Goal: Transaction & Acquisition: Purchase product/service

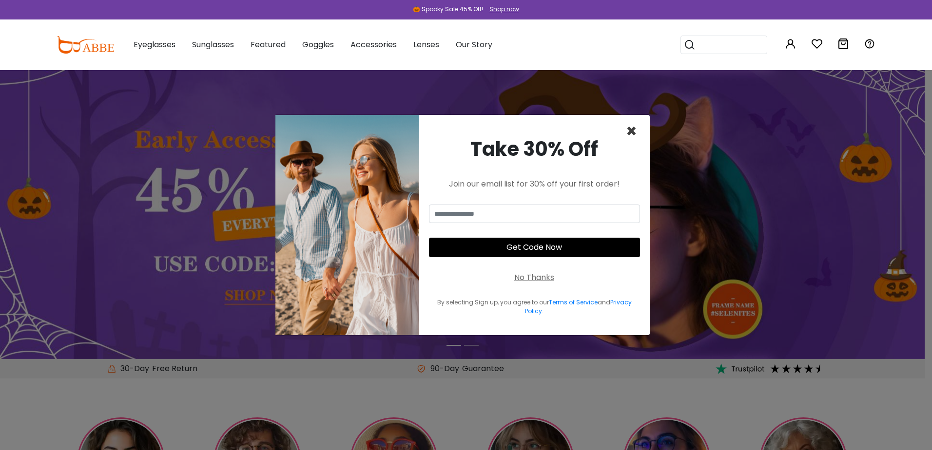
click at [630, 136] on span "×" at bounding box center [631, 131] width 11 height 25
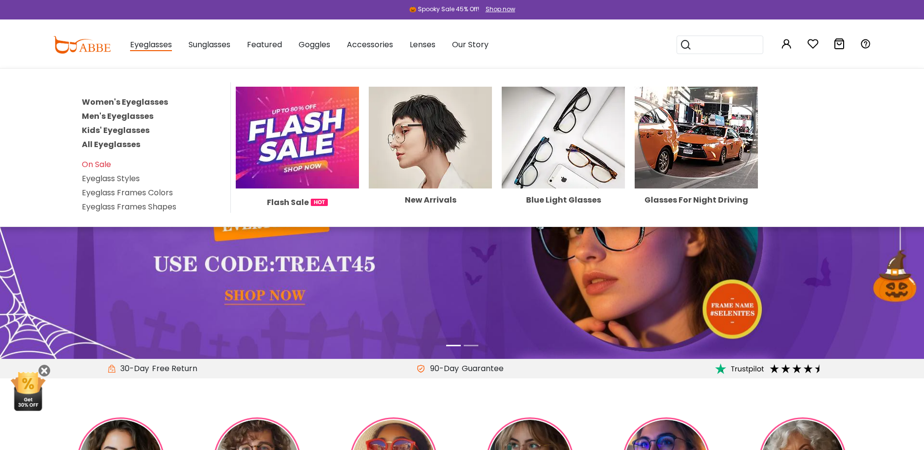
click at [115, 98] on link "Women's Eyeglasses" at bounding box center [125, 101] width 86 height 11
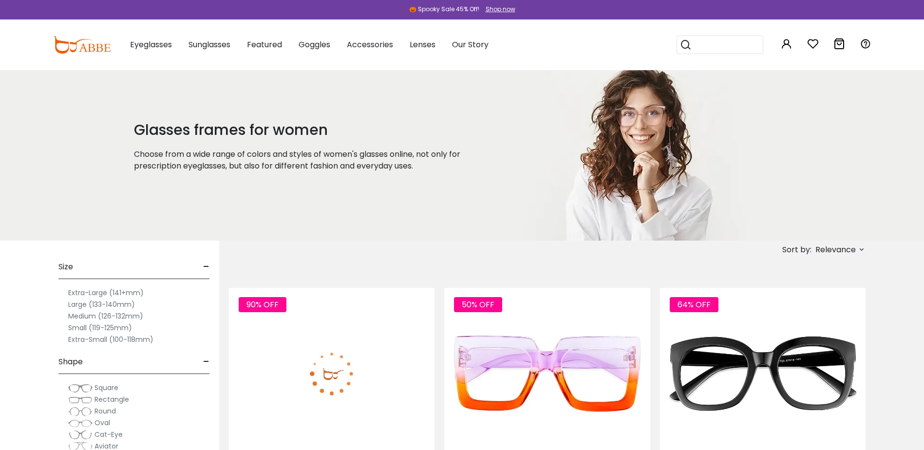
scroll to position [195, 0]
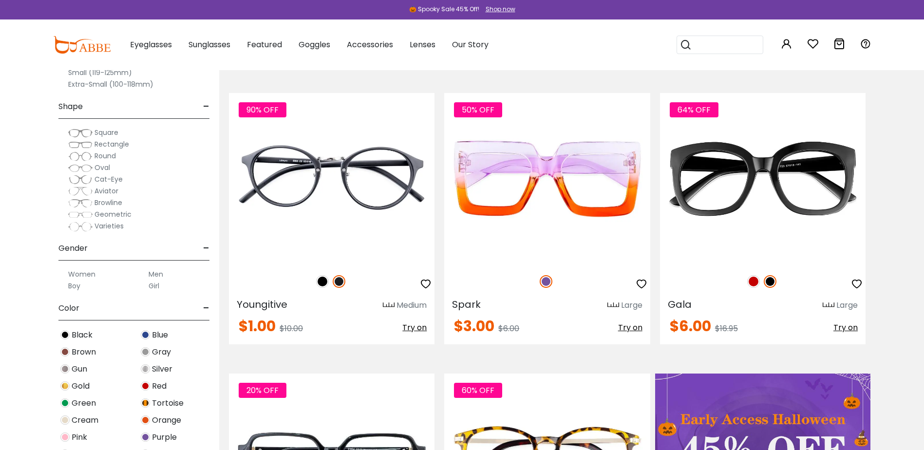
click at [79, 273] on label "Women" at bounding box center [81, 274] width 27 height 12
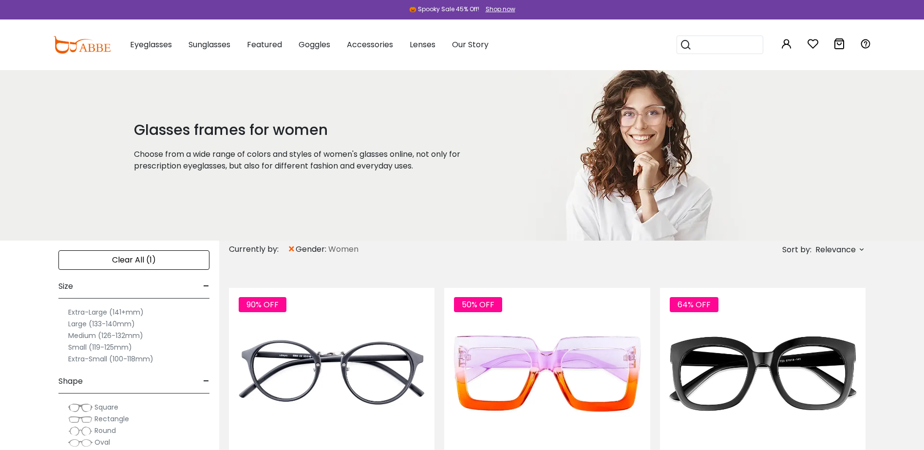
scroll to position [97, 0]
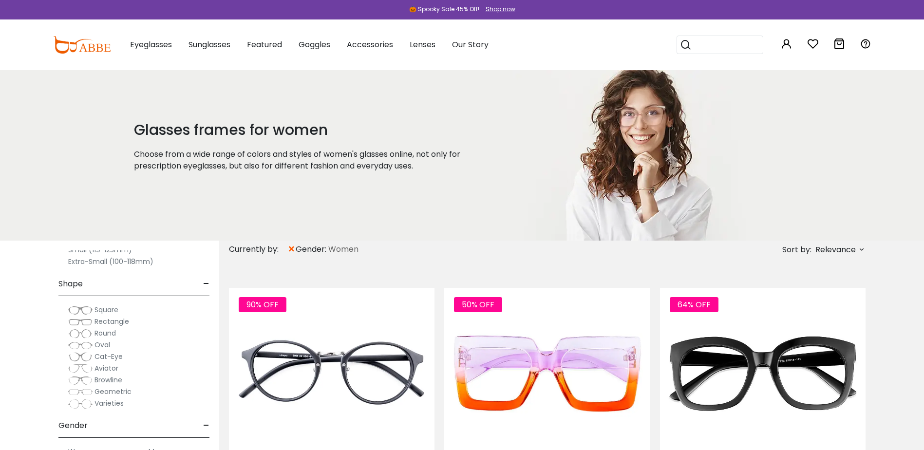
click at [110, 308] on span "Square" at bounding box center [107, 310] width 24 height 10
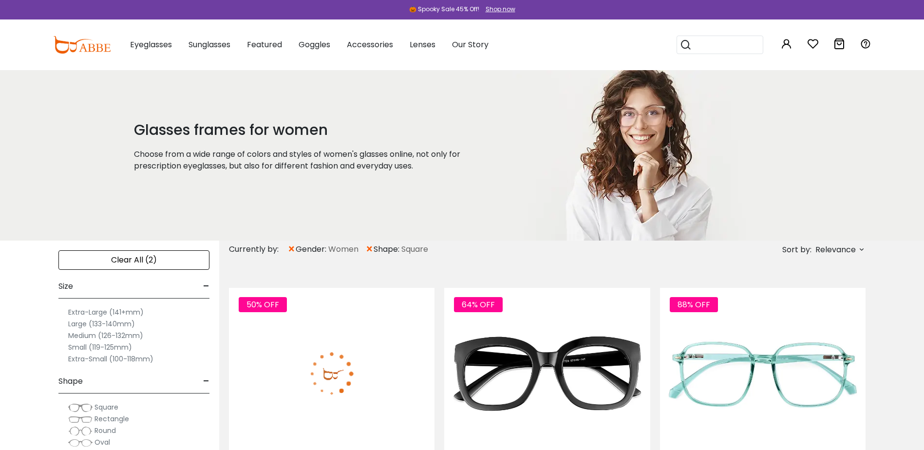
scroll to position [49, 0]
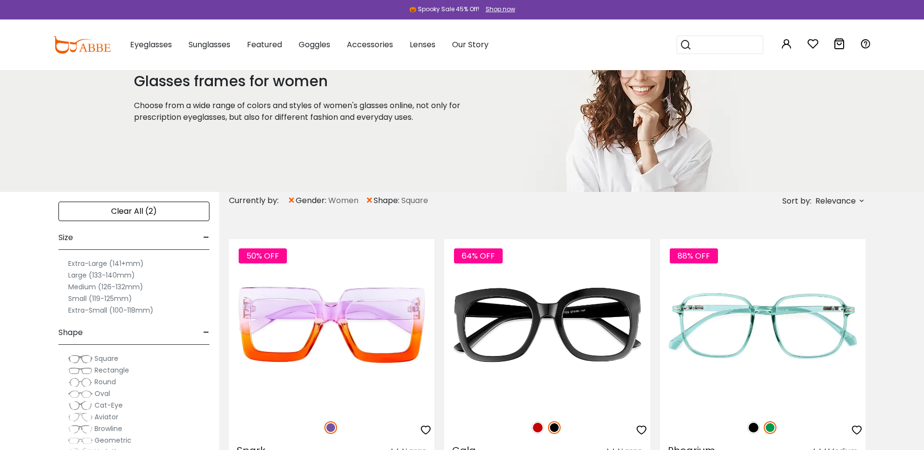
click at [115, 371] on span "Rectangle" at bounding box center [112, 370] width 35 height 10
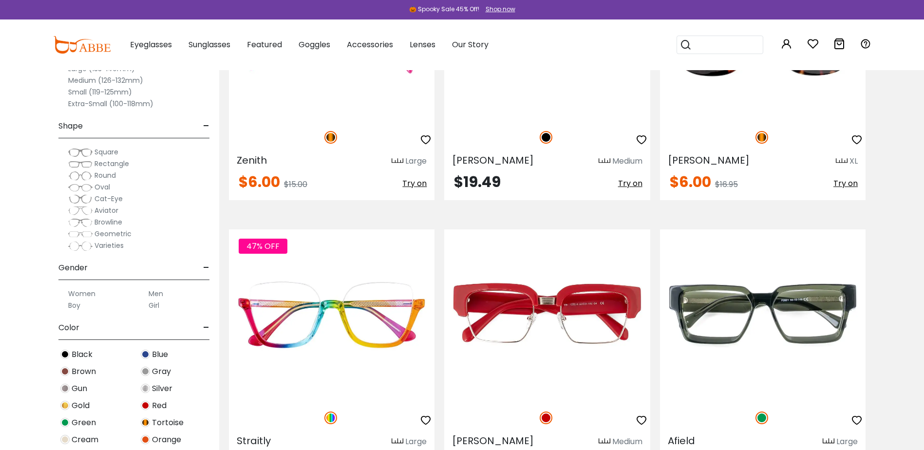
scroll to position [1608, 0]
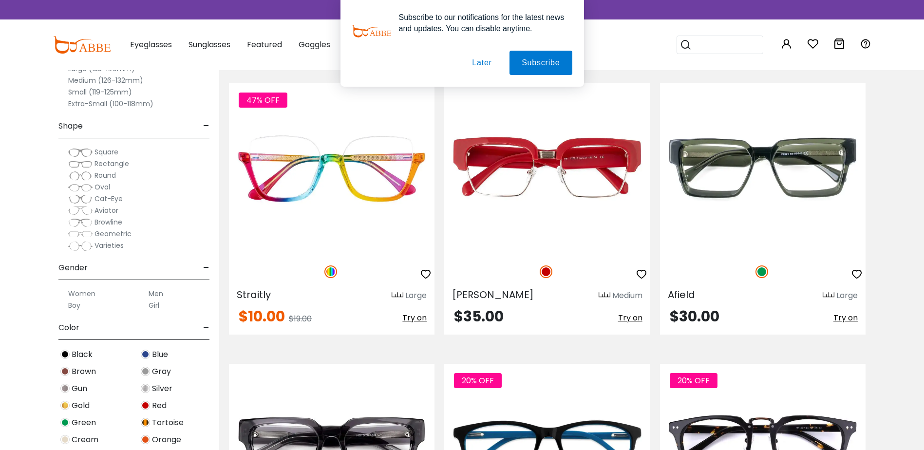
click at [107, 189] on span "Oval" at bounding box center [103, 187] width 16 height 10
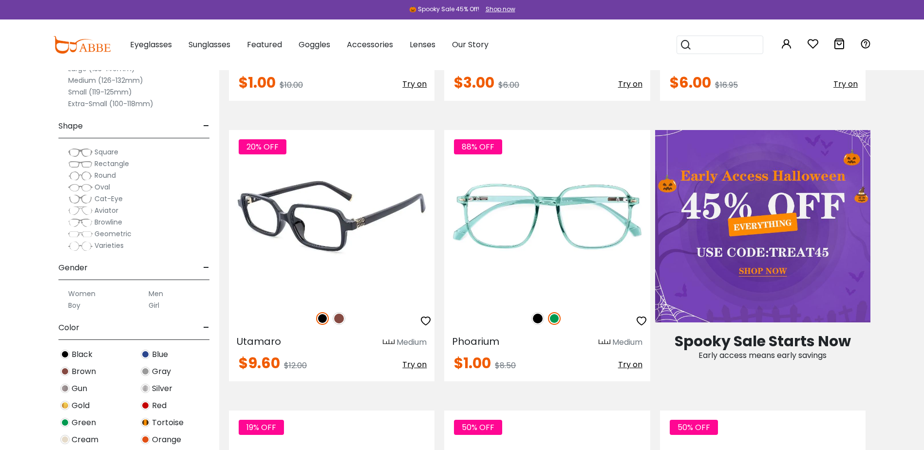
scroll to position [487, 0]
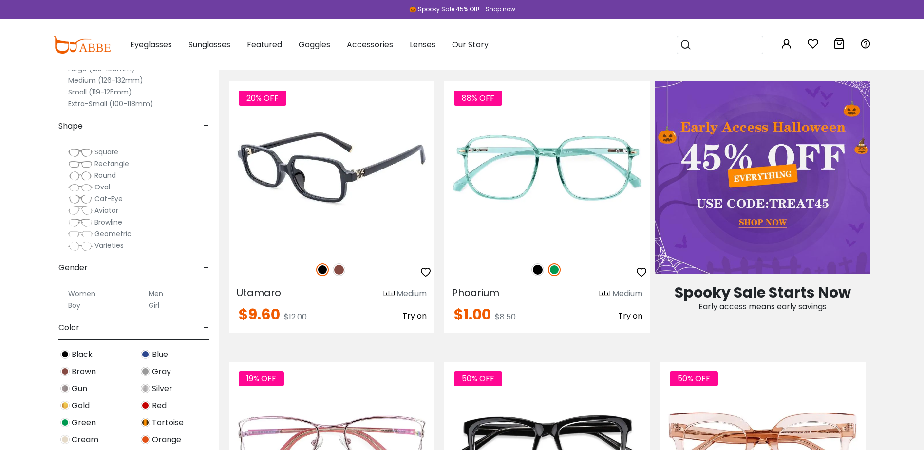
click at [341, 268] on img at bounding box center [339, 270] width 13 height 13
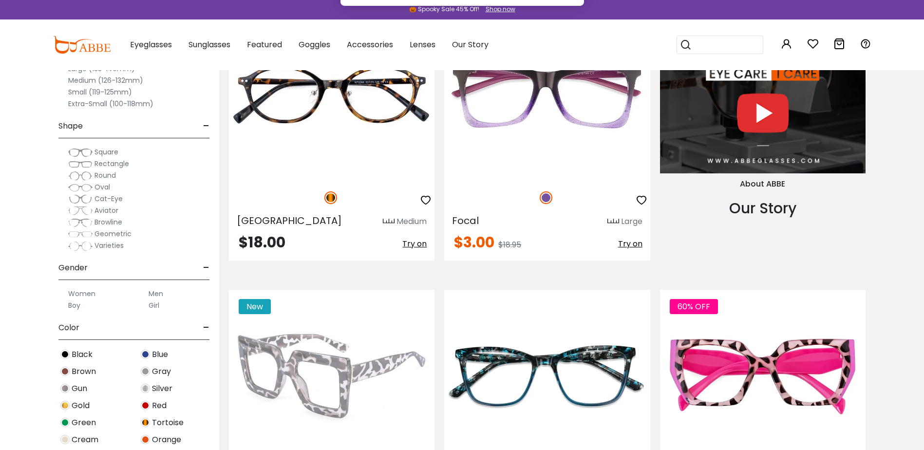
scroll to position [1316, 0]
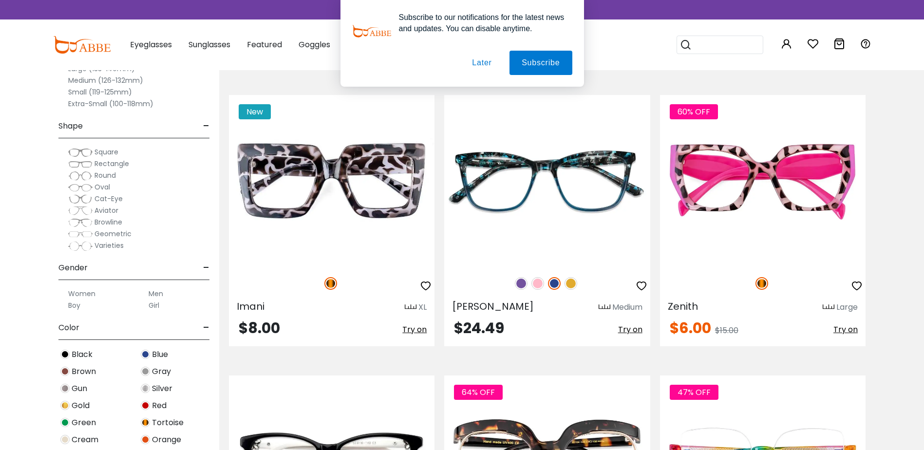
click at [106, 199] on span "Cat-Eye" at bounding box center [109, 199] width 28 height 10
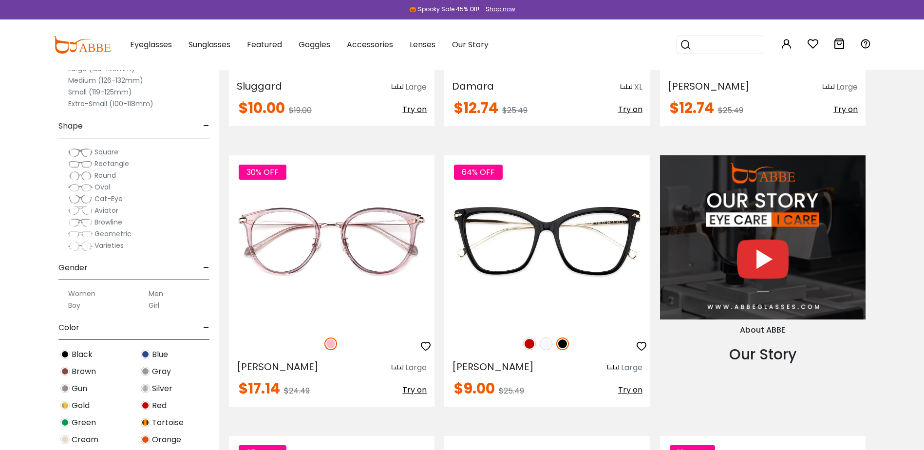
scroll to position [1121, 0]
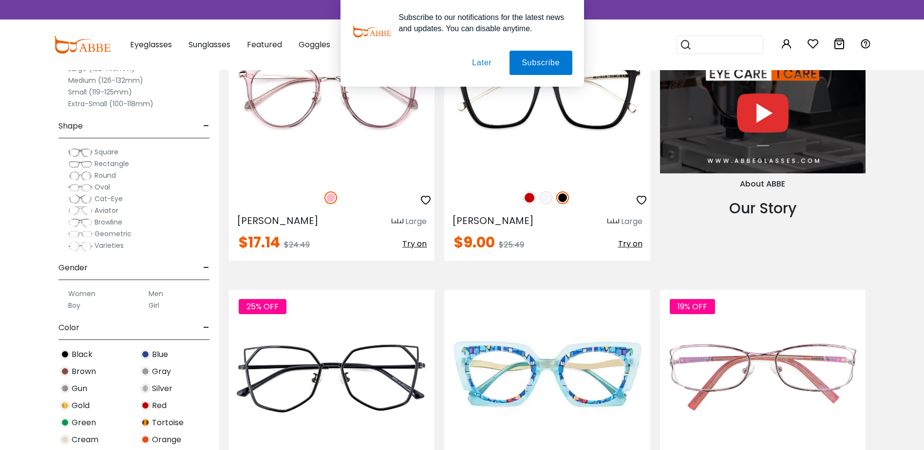
click at [120, 249] on span "Varieties" at bounding box center [109, 246] width 29 height 10
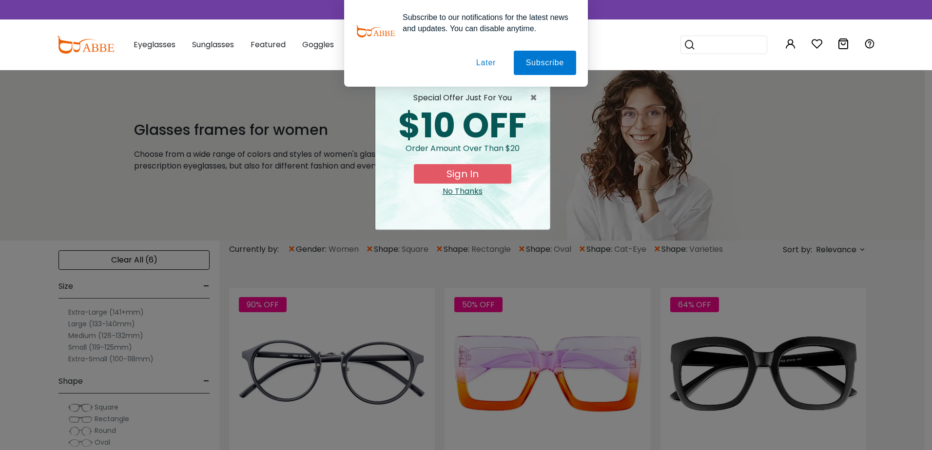
click at [493, 58] on button "Later" at bounding box center [486, 63] width 44 height 24
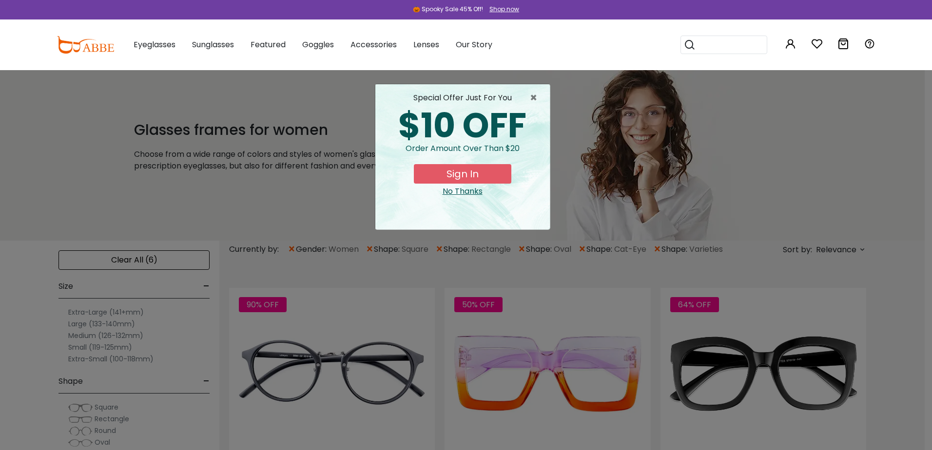
click at [461, 190] on div "No Thanks" at bounding box center [462, 192] width 159 height 12
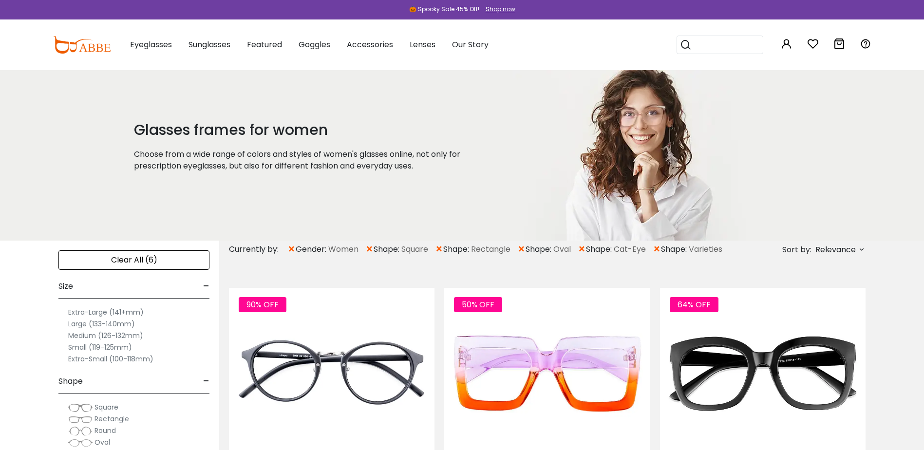
scroll to position [49, 0]
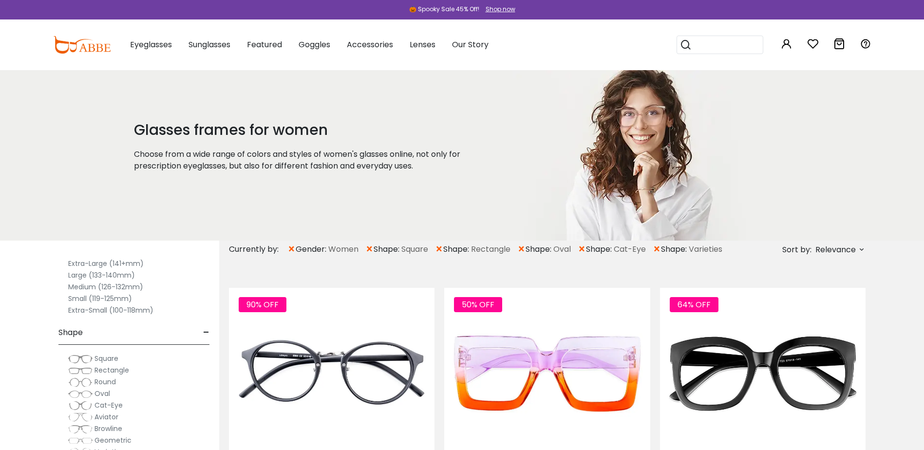
click at [79, 302] on label "Small (119-125mm)" at bounding box center [100, 299] width 64 height 12
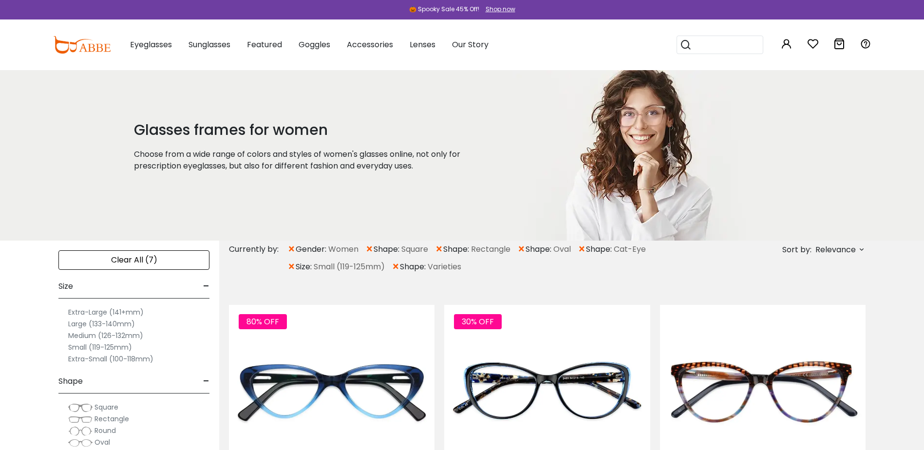
click at [160, 266] on div "Clear All (7)" at bounding box center [133, 259] width 151 height 19
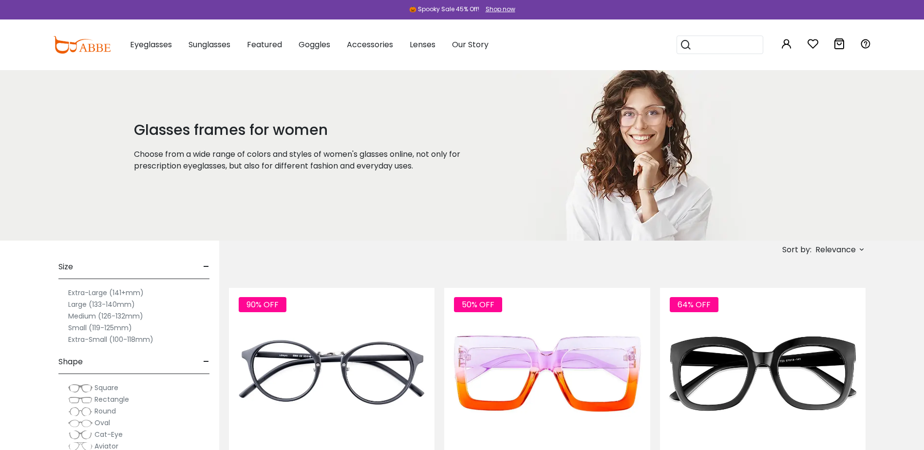
click at [90, 325] on label "Small (119-125mm)" at bounding box center [100, 328] width 64 height 12
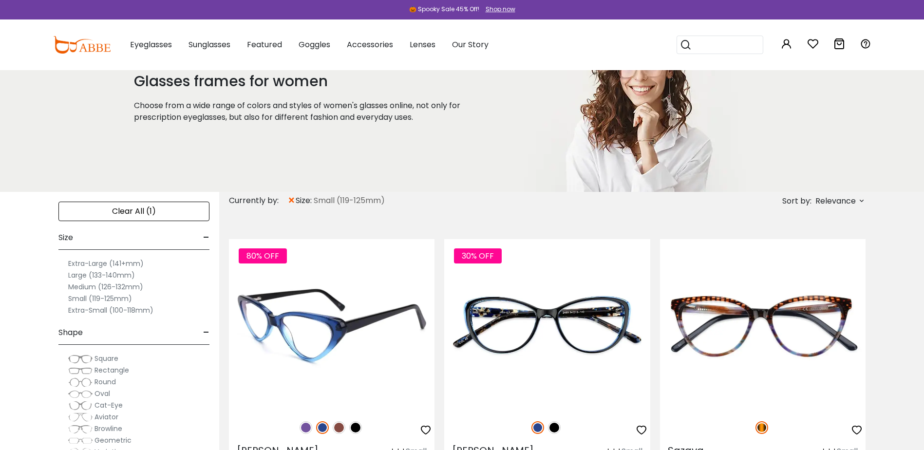
scroll to position [97, 0]
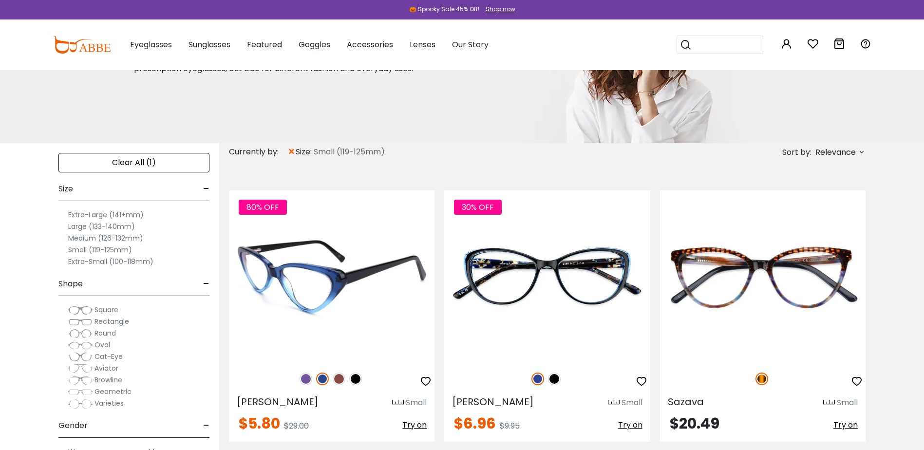
click at [339, 381] on img at bounding box center [339, 379] width 13 height 13
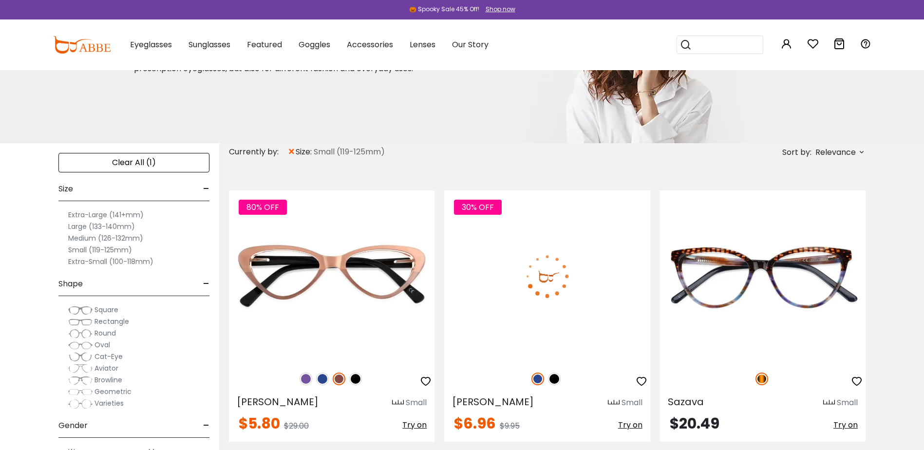
click at [556, 379] on img at bounding box center [554, 379] width 13 height 13
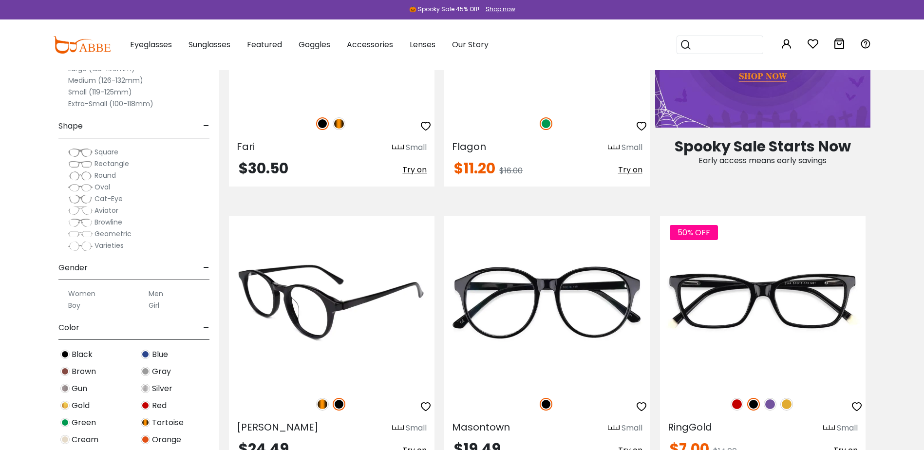
scroll to position [731, 0]
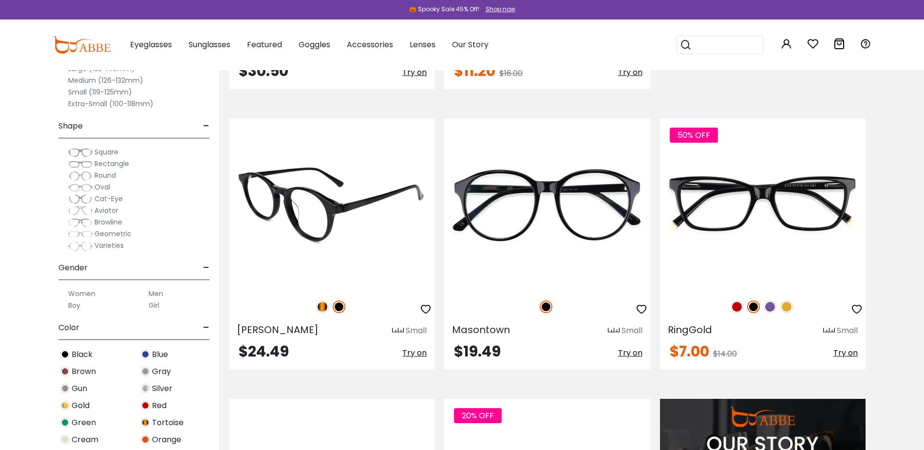
click at [323, 310] on img at bounding box center [322, 307] width 13 height 13
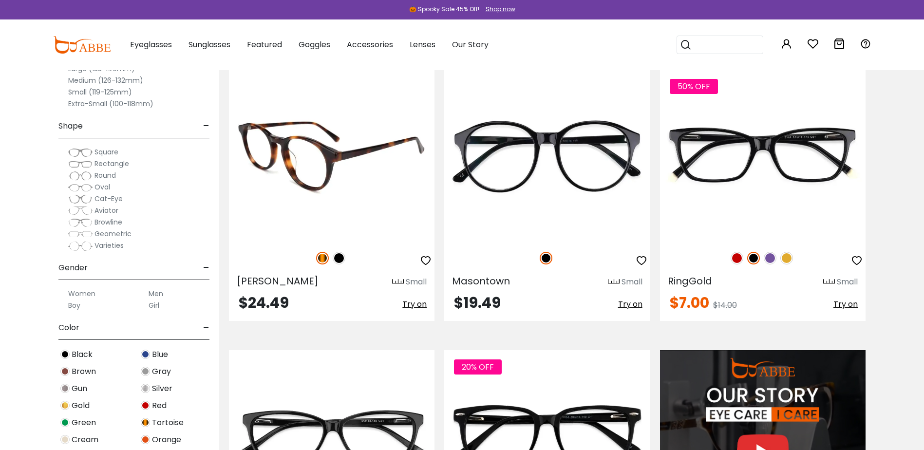
scroll to position [828, 0]
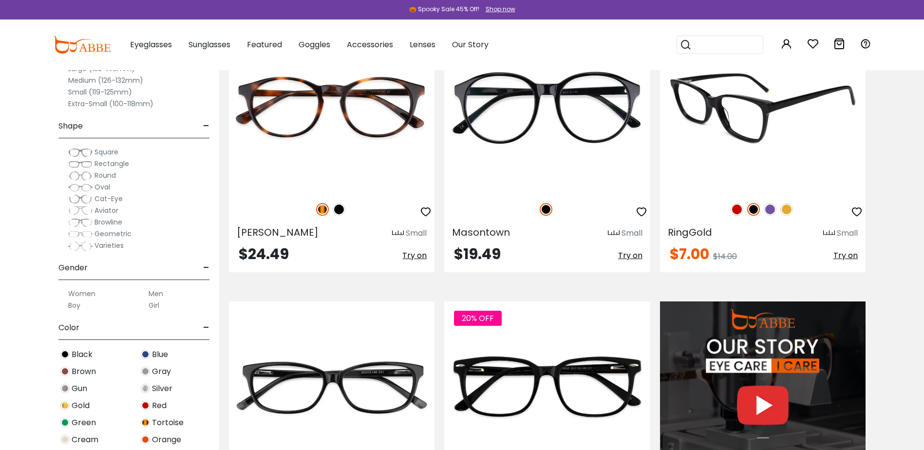
click at [752, 208] on img at bounding box center [753, 209] width 13 height 13
click at [738, 209] on img at bounding box center [737, 209] width 13 height 13
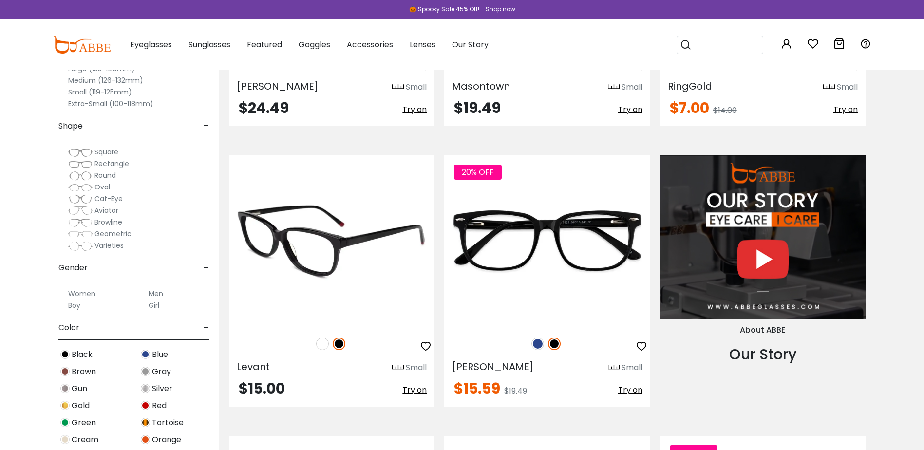
scroll to position [1023, 0]
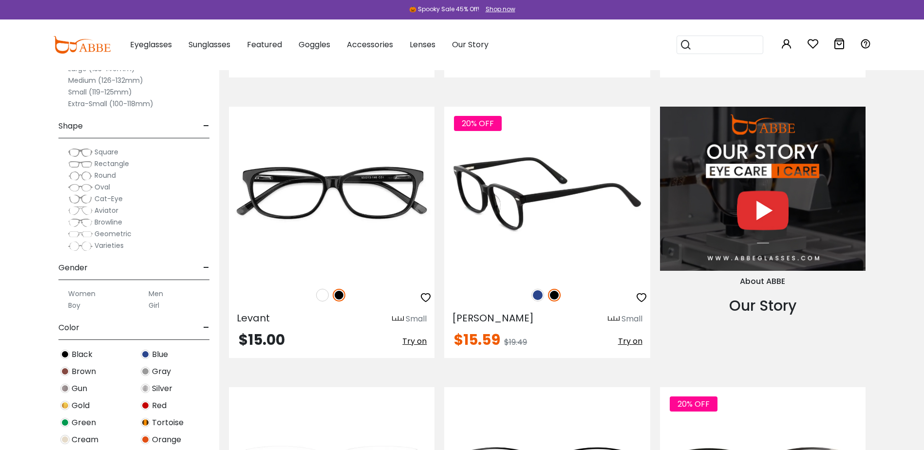
click at [536, 292] on img at bounding box center [538, 295] width 13 height 13
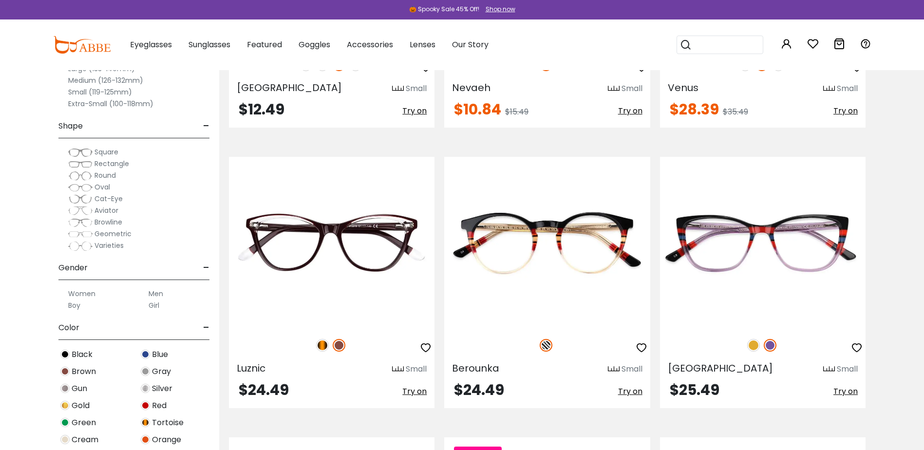
scroll to position [2144, 0]
